Goal: Navigation & Orientation: Understand site structure

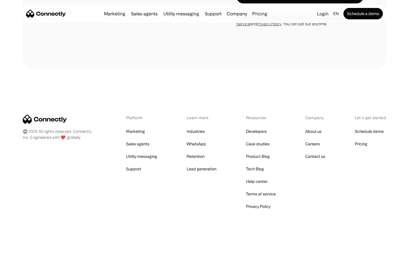
scroll to position [1611, 0]
